Goal: Task Accomplishment & Management: Use online tool/utility

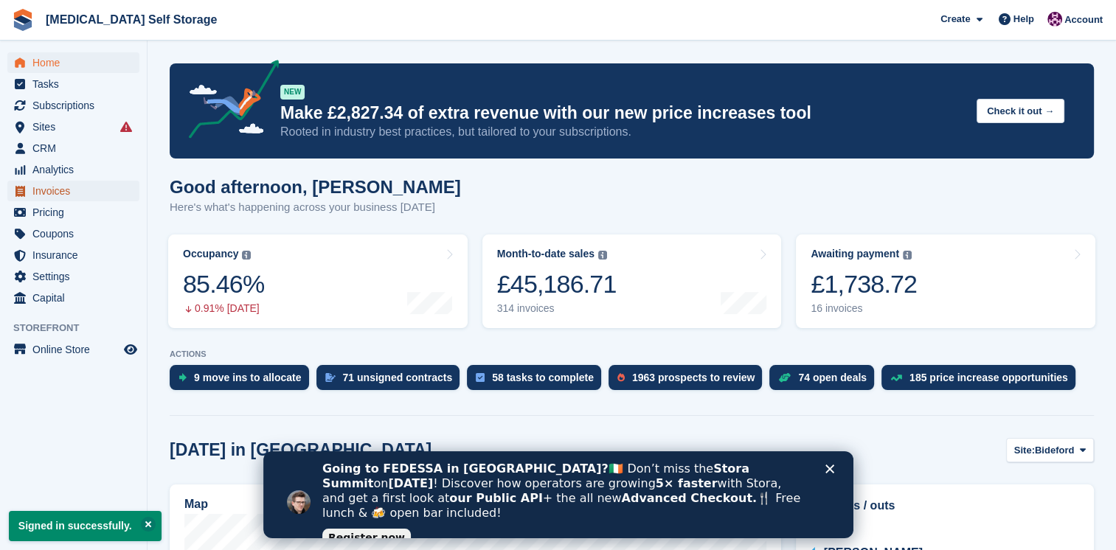
click at [53, 200] on span "Invoices" at bounding box center [76, 191] width 88 height 21
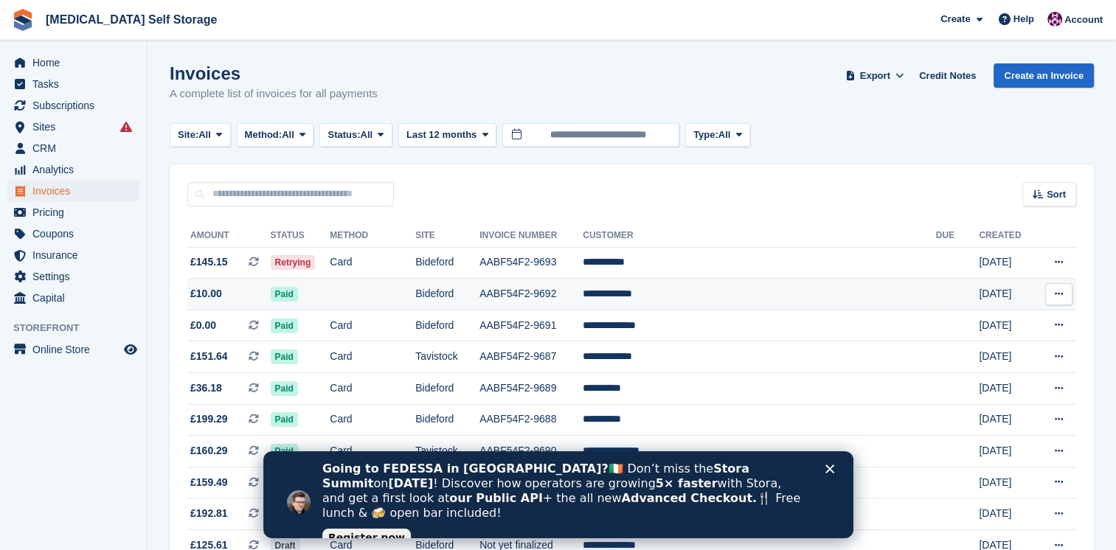
click at [479, 287] on td "Bideford" at bounding box center [447, 295] width 64 height 32
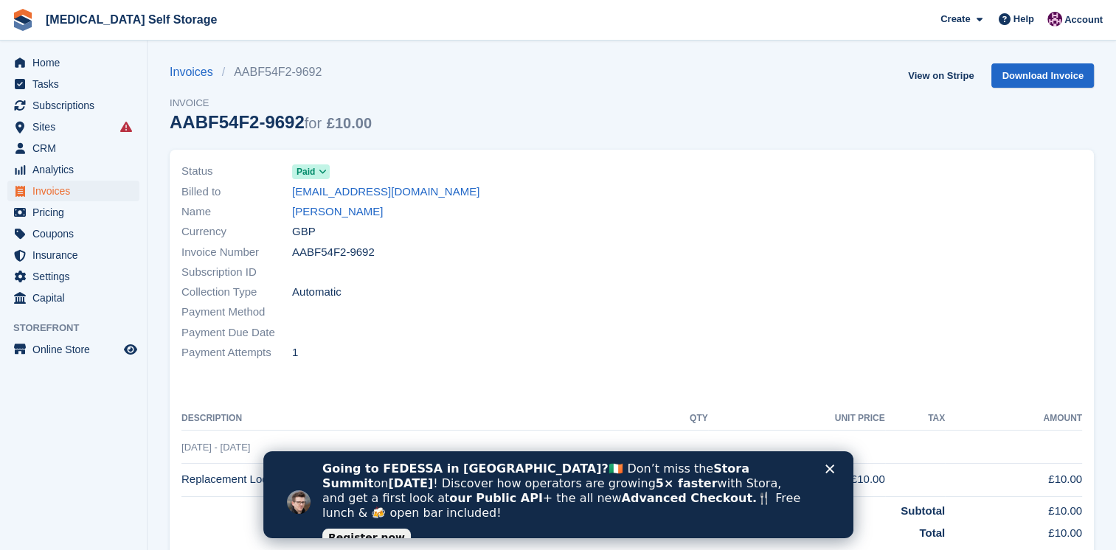
click at [355, 240] on div "Currency GBP" at bounding box center [402, 232] width 442 height 20
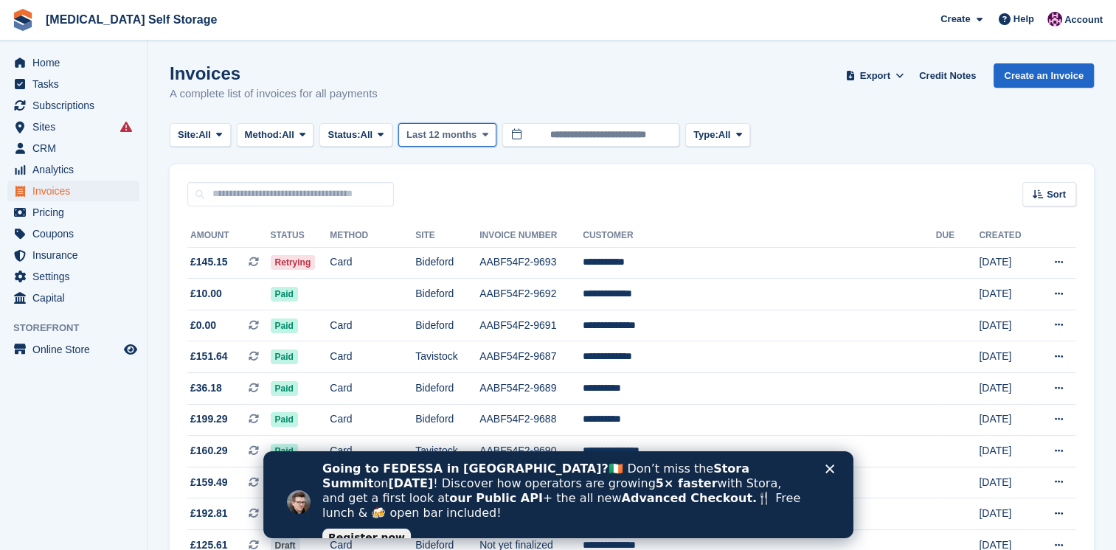
click at [490, 137] on span at bounding box center [485, 135] width 12 height 12
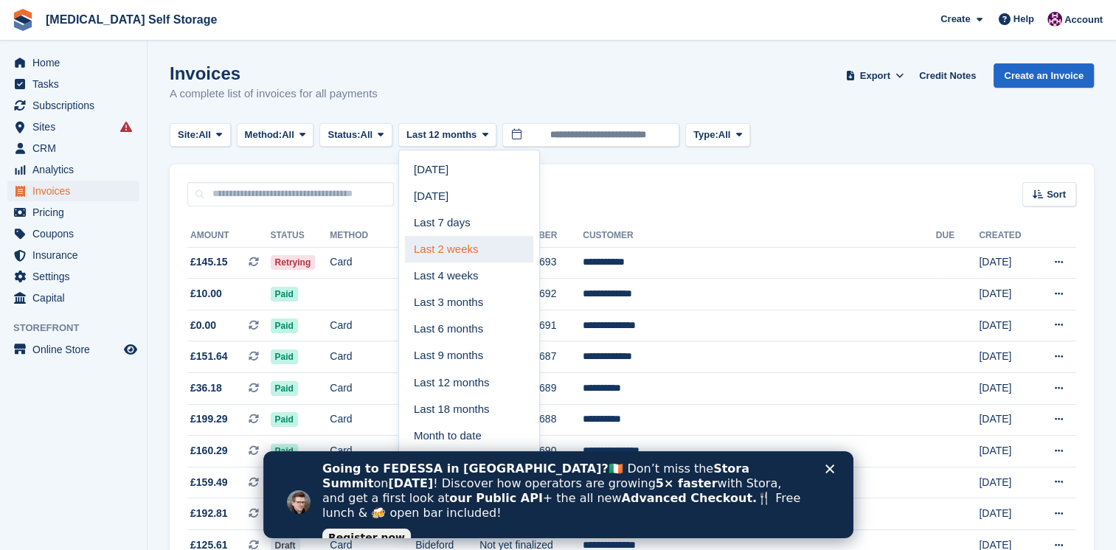
click at [473, 246] on link "Last 2 weeks" at bounding box center [469, 249] width 128 height 27
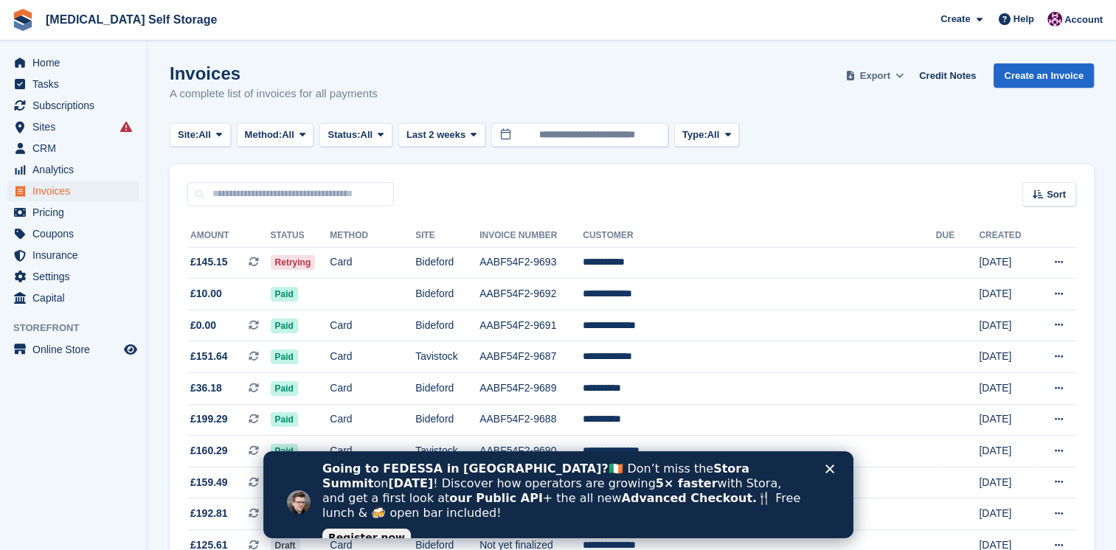
click at [873, 77] on span "Export" at bounding box center [875, 76] width 30 height 15
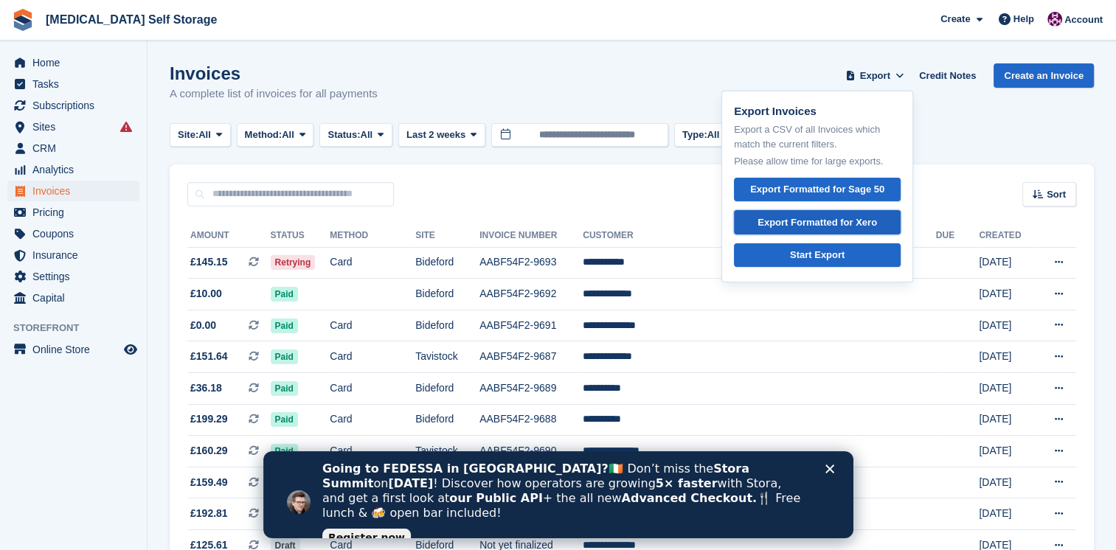
click at [861, 222] on div "Export Formatted for Xero" at bounding box center [816, 222] width 119 height 15
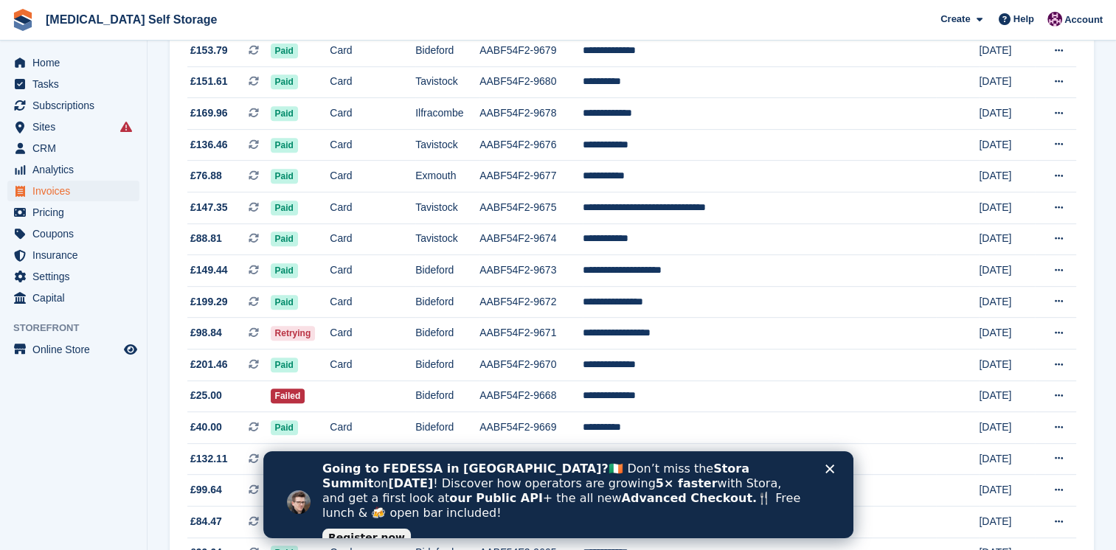
scroll to position [669, 0]
